Goal: Task Accomplishment & Management: Manage account settings

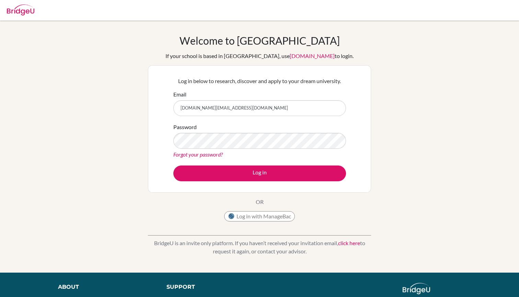
type input "[DOMAIN_NAME][EMAIL_ADDRESS][DOMAIN_NAME]"
click at [259, 173] on button "Log in" at bounding box center [259, 173] width 173 height 16
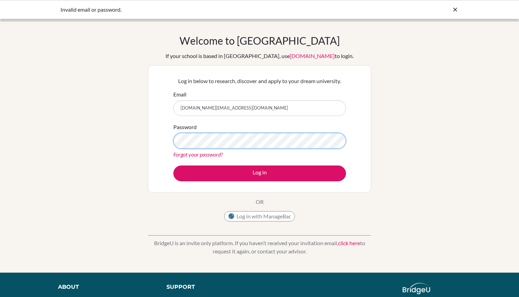
click at [259, 173] on button "Log in" at bounding box center [259, 173] width 173 height 16
click at [242, 103] on input "[DOMAIN_NAME][EMAIL_ADDRESS][DOMAIN_NAME]" at bounding box center [259, 108] width 173 height 16
type input "[EMAIL_ADDRESS][DOMAIN_NAME]"
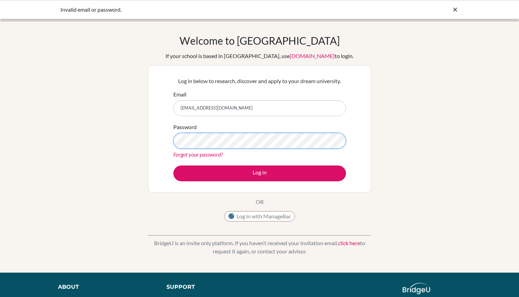
click at [259, 173] on button "Log in" at bounding box center [259, 173] width 173 height 16
